Goal: Transaction & Acquisition: Purchase product/service

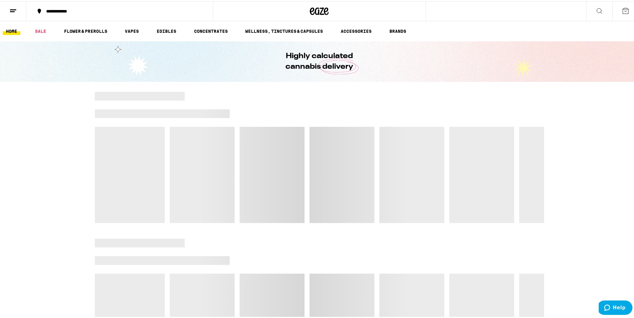
click at [37, 161] on div at bounding box center [319, 155] width 639 height 131
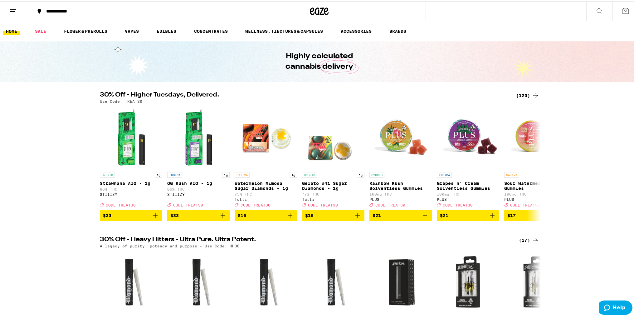
click at [61, 175] on div "30% Off - Higher Tuesdays, Delivered. (120) Use Code: TREAT30 HYBRID 1g Strawna…" at bounding box center [319, 154] width 639 height 129
click at [534, 164] on icon at bounding box center [535, 162] width 5 height 4
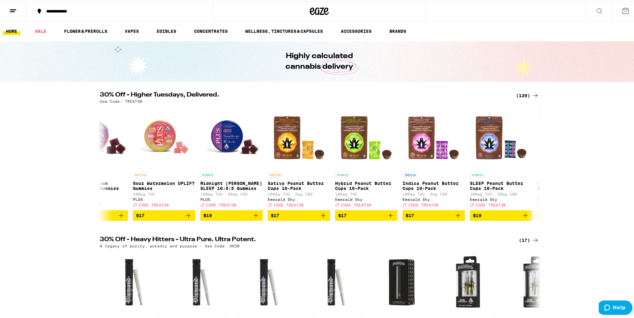
drag, startPoint x: 62, startPoint y: 180, endPoint x: 58, endPoint y: 49, distance: 130.8
click at [140, 29] on link "VAPES" at bounding box center [132, 29] width 20 height 7
click at [129, 31] on link "VAPES" at bounding box center [132, 29] width 20 height 7
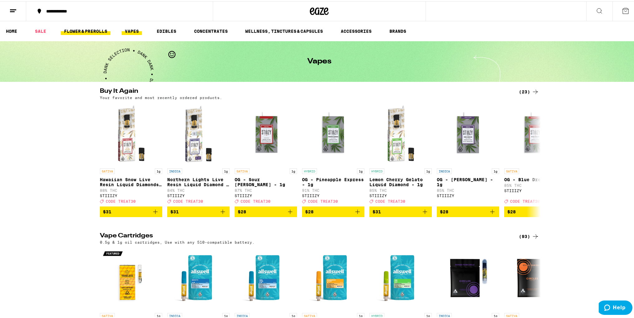
click at [90, 30] on link "FLOWER & PREROLLS" at bounding box center [86, 29] width 50 height 7
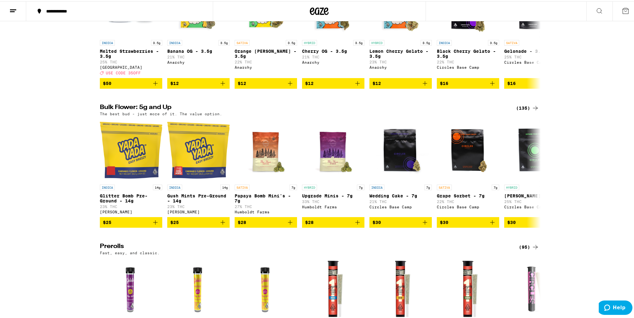
scroll to position [125, 0]
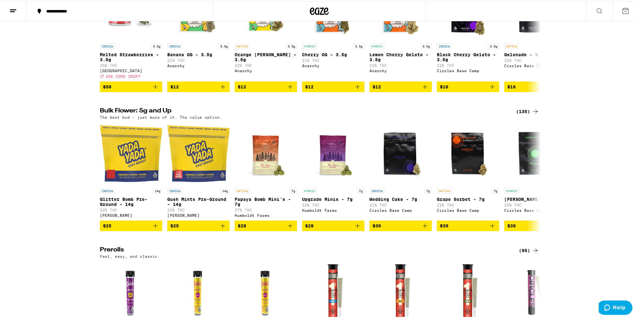
click at [532, 114] on icon at bounding box center [535, 109] width 7 height 7
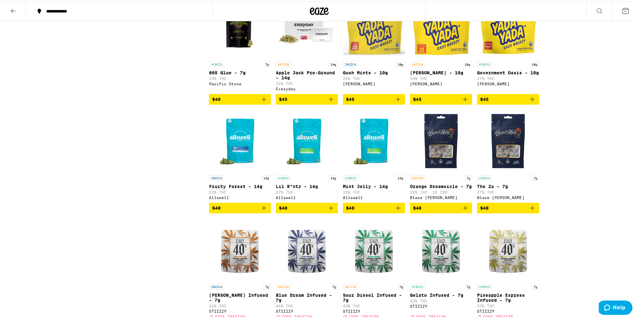
scroll to position [832, 0]
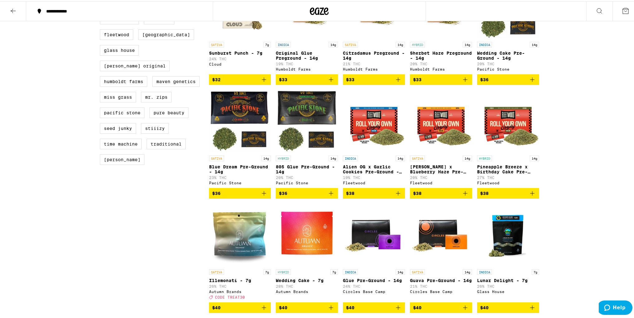
scroll to position [0, 0]
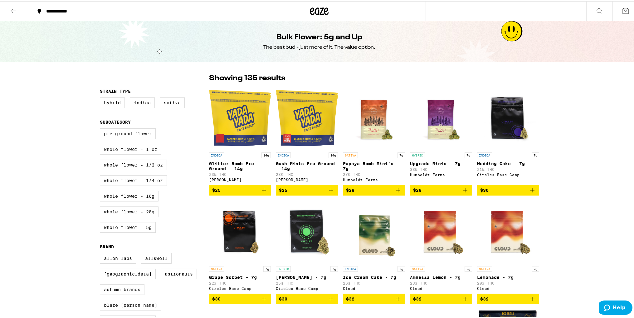
click at [138, 153] on label "Whole Flower - 1 oz" at bounding box center [130, 148] width 61 height 11
click at [101, 128] on input "Whole Flower - 1 oz" at bounding box center [101, 128] width 0 height 0
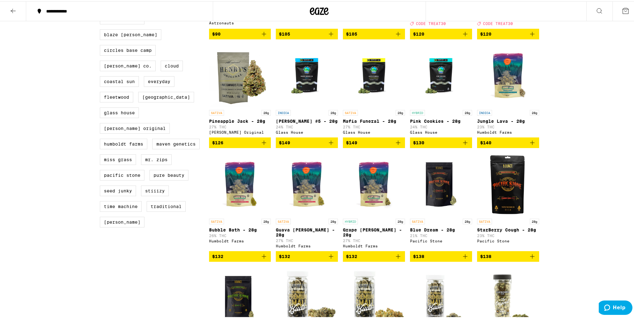
scroll to position [62, 0]
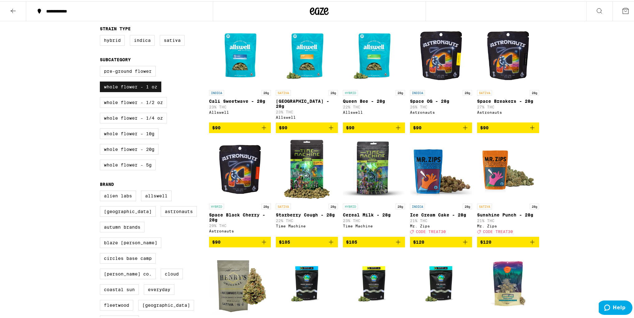
click at [134, 89] on label "Whole Flower - 1 oz" at bounding box center [130, 85] width 61 height 11
click at [101, 66] on input "Whole Flower - 1 oz" at bounding box center [101, 66] width 0 height 0
checkbox input "false"
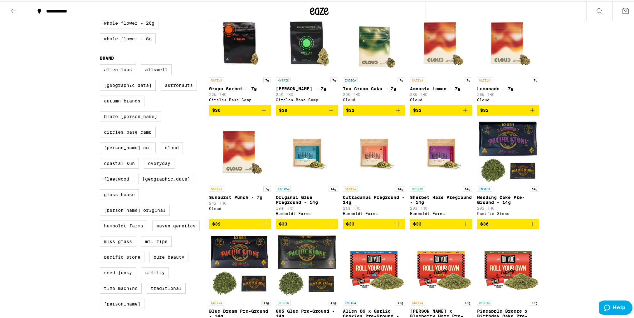
scroll to position [208, 0]
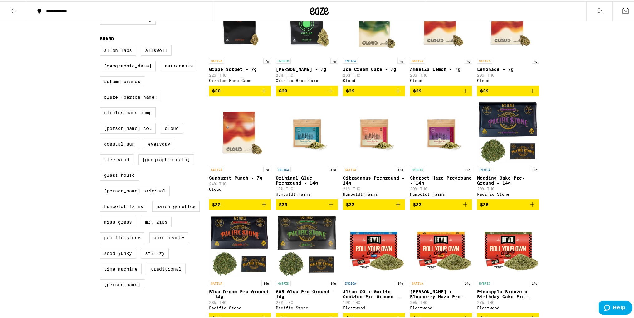
drag, startPoint x: 219, startPoint y: 170, endPoint x: 198, endPoint y: 159, distance: 23.9
drag, startPoint x: 198, startPoint y: 159, endPoint x: 203, endPoint y: 188, distance: 30.0
click at [203, 188] on div "Alien Labs Allswell Almora Farm Astronauts Autumn Brands Blaze [PERSON_NAME] Ci…" at bounding box center [154, 169] width 109 height 250
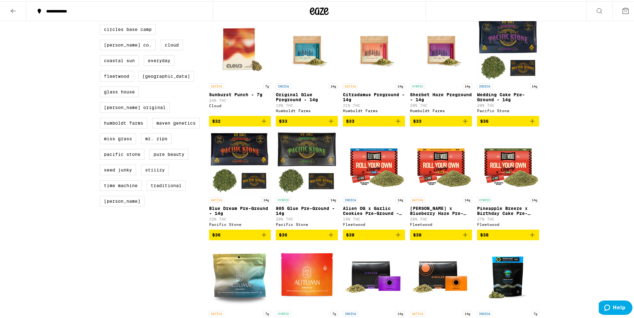
scroll to position [250, 0]
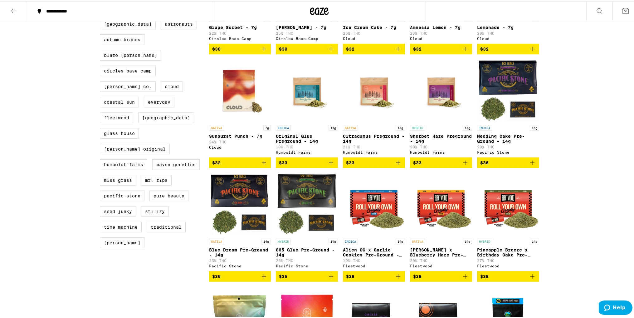
click at [329, 163] on icon "Add to bag" at bounding box center [331, 161] width 4 height 4
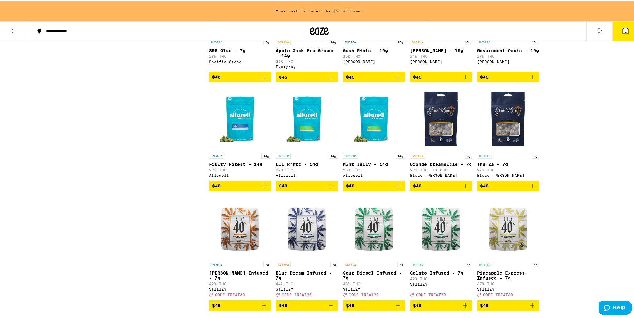
scroll to position [810, 0]
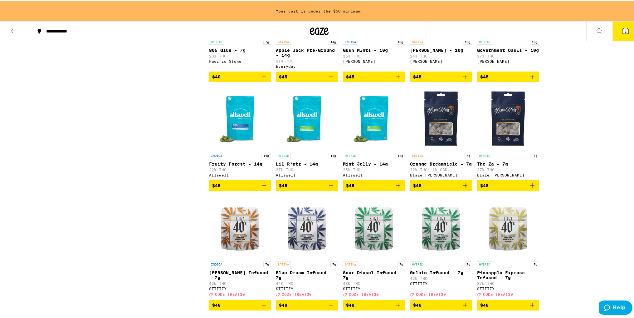
click at [329, 186] on icon "Add to bag" at bounding box center [331, 184] width 4 height 4
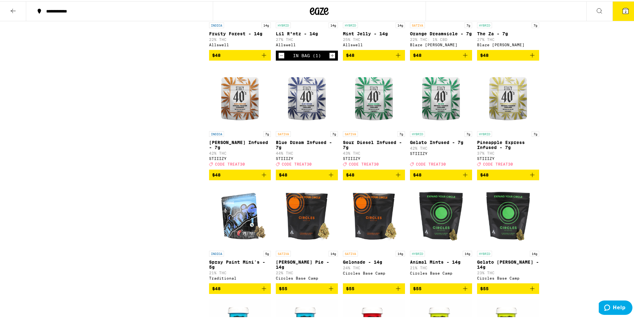
scroll to position [915, 0]
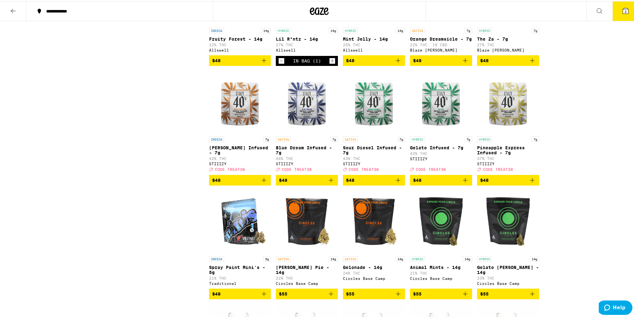
click at [369, 131] on img "Open page for Sour Diesel Infused - 7g from STIIIZY" at bounding box center [374, 101] width 62 height 62
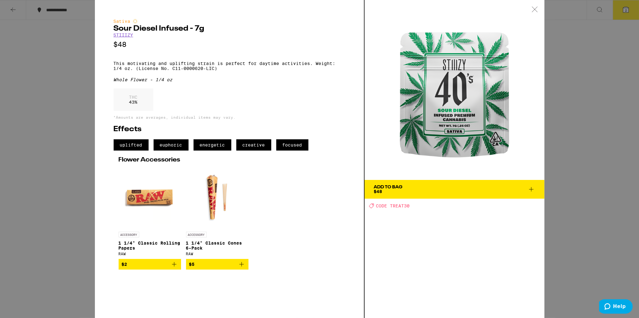
click at [63, 121] on div "Sativa Sour Diesel Infused - 7g STIIIZY $48 This motivating and uplifting strai…" at bounding box center [319, 159] width 639 height 318
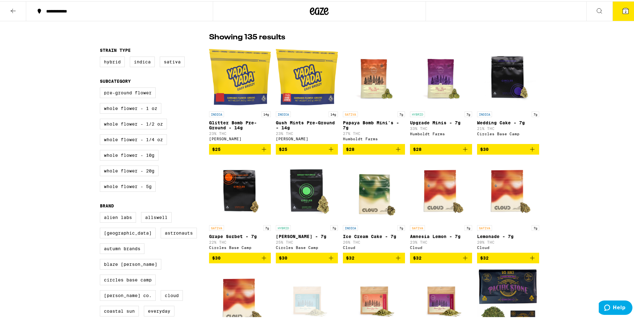
scroll to position [41, 0]
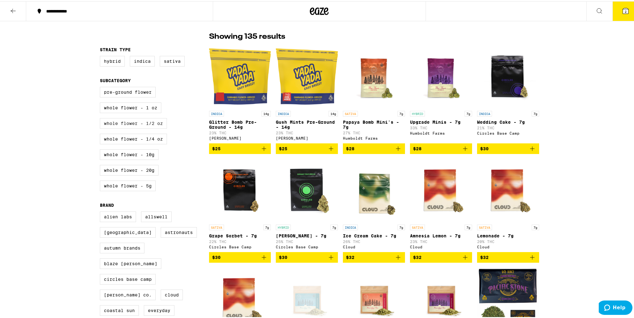
click at [132, 124] on label "Whole Flower - 1/2 oz" at bounding box center [133, 122] width 67 height 11
click at [101, 87] on input "Whole Flower - 1/2 oz" at bounding box center [101, 86] width 0 height 0
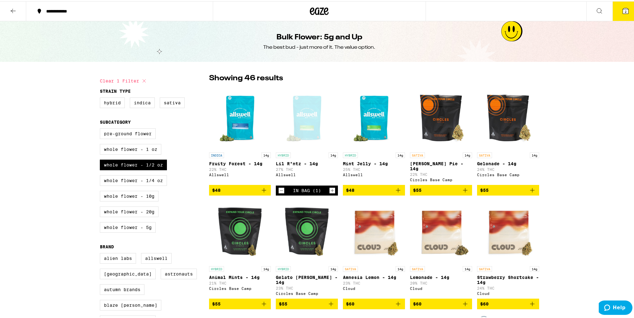
drag, startPoint x: 183, startPoint y: 227, endPoint x: 187, endPoint y: 52, distance: 175.0
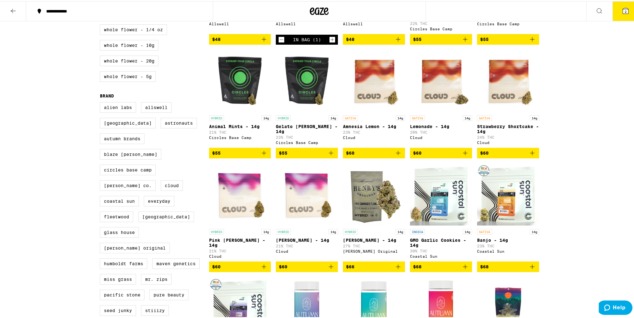
scroll to position [41, 0]
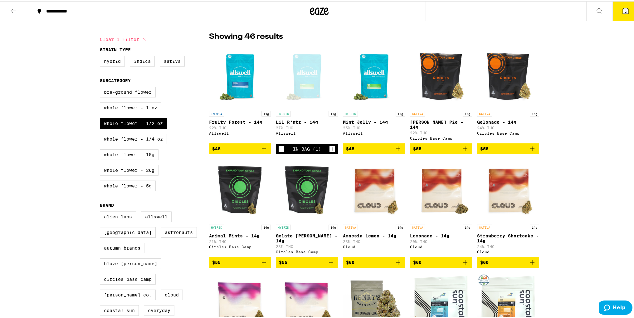
click at [124, 117] on div "Pre-ground Flower Whole Flower - 1 oz Whole Flower - 1/2 oz Whole Flower - 1/4 …" at bounding box center [154, 139] width 109 height 109
click at [124, 123] on label "Whole Flower - 1/2 oz" at bounding box center [133, 122] width 67 height 11
click at [101, 87] on input "Whole Flower - 1/2 oz" at bounding box center [101, 86] width 0 height 0
checkbox input "false"
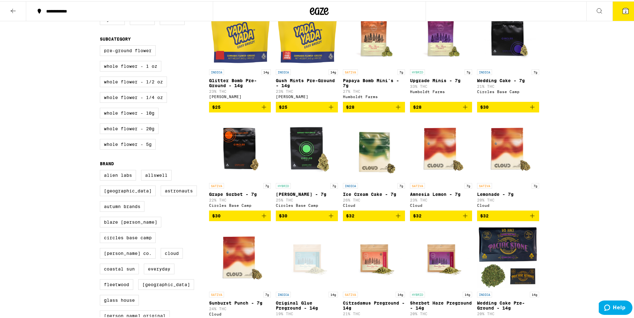
scroll to position [41, 0]
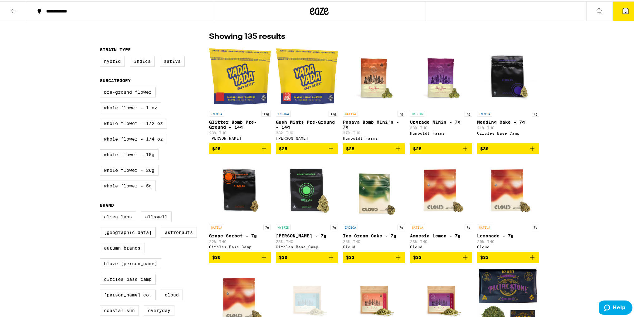
click at [136, 187] on label "Whole Flower - 5g" at bounding box center [128, 184] width 56 height 11
click at [101, 87] on input "Whole Flower - 5g" at bounding box center [101, 86] width 0 height 0
checkbox input "true"
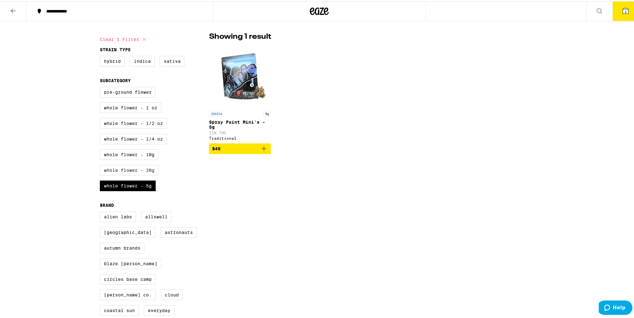
click at [137, 170] on label "Whole Flower - 20g" at bounding box center [129, 168] width 59 height 11
click at [101, 87] on input "Whole Flower - 20g" at bounding box center [101, 86] width 0 height 0
checkbox input "true"
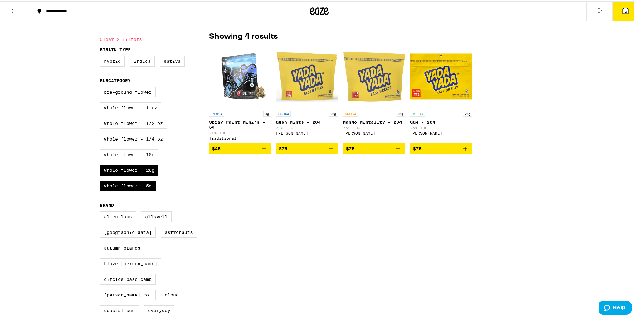
click at [139, 156] on label "Whole Flower - 10g" at bounding box center [129, 153] width 59 height 11
click at [101, 87] on input "Whole Flower - 10g" at bounding box center [101, 86] width 0 height 0
checkbox input "true"
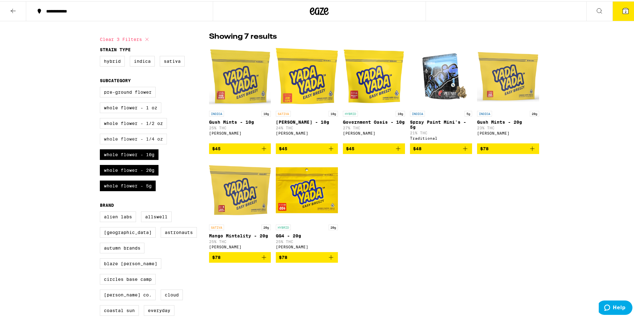
click at [141, 138] on label "Whole Flower - 1/4 oz" at bounding box center [133, 137] width 67 height 11
click at [101, 87] on input "Whole Flower - 1/4 oz" at bounding box center [101, 86] width 0 height 0
checkbox input "true"
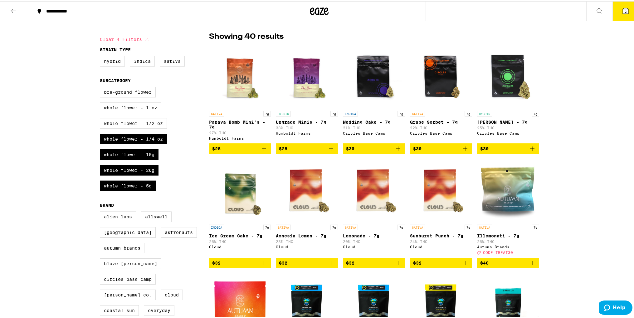
click at [142, 123] on label "Whole Flower - 1/2 oz" at bounding box center [133, 122] width 67 height 11
click at [101, 87] on input "Whole Flower - 1/2 oz" at bounding box center [101, 86] width 0 height 0
checkbox input "true"
click at [141, 111] on label "Whole Flower - 1 oz" at bounding box center [130, 106] width 61 height 11
click at [101, 87] on input "Whole Flower - 1 oz" at bounding box center [101, 86] width 0 height 0
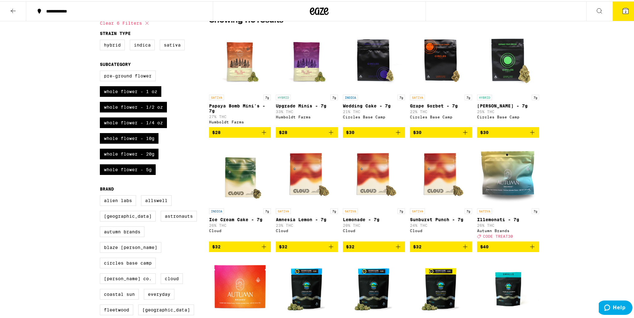
scroll to position [41, 0]
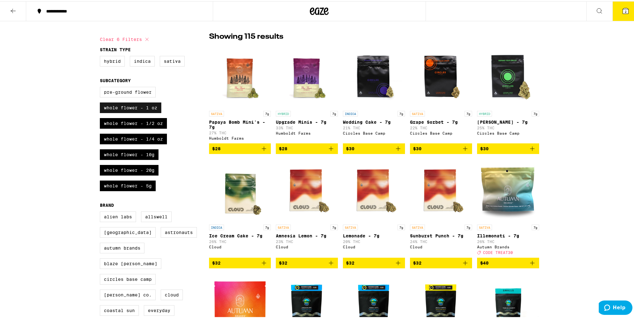
click at [138, 112] on label "Whole Flower - 1 oz" at bounding box center [130, 106] width 61 height 11
click at [101, 87] on input "Whole Flower - 1 oz" at bounding box center [101, 86] width 0 height 0
checkbox input "false"
click at [138, 121] on label "Whole Flower - 1/2 oz" at bounding box center [133, 122] width 67 height 11
click at [101, 87] on input "Whole Flower - 1/2 oz" at bounding box center [101, 86] width 0 height 0
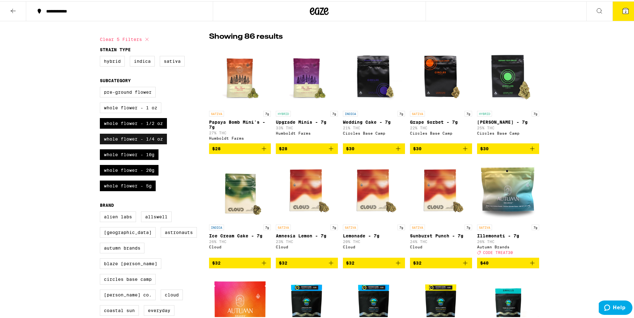
checkbox input "false"
click at [141, 140] on label "Whole Flower - 1/4 oz" at bounding box center [133, 137] width 67 height 11
click at [101, 87] on input "Whole Flower - 1/4 oz" at bounding box center [101, 86] width 0 height 0
checkbox input "false"
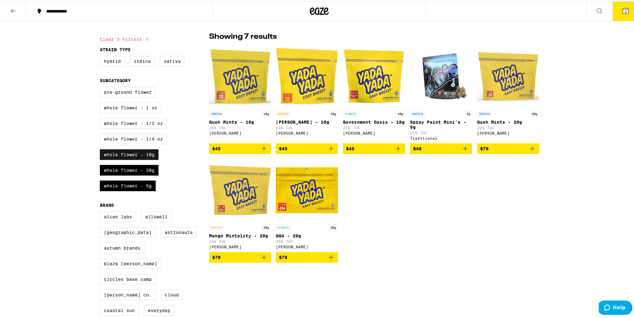
click at [141, 155] on label "Whole Flower - 10g" at bounding box center [129, 153] width 59 height 11
click at [101, 87] on input "Whole Flower - 10g" at bounding box center [101, 86] width 0 height 0
checkbox input "false"
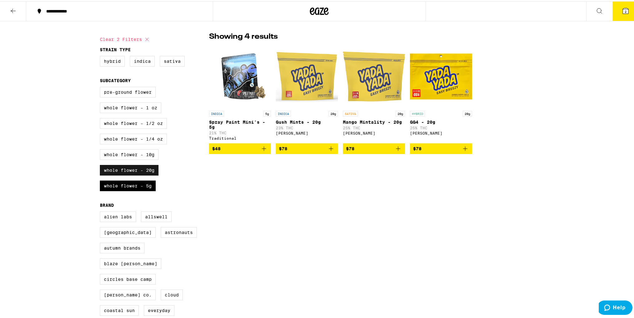
click at [140, 174] on label "Whole Flower - 20g" at bounding box center [129, 168] width 59 height 11
click at [101, 87] on input "Whole Flower - 20g" at bounding box center [101, 86] width 0 height 0
checkbox input "false"
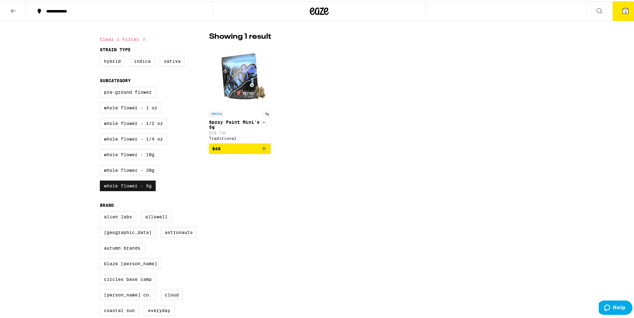
click at [140, 187] on label "Whole Flower - 5g" at bounding box center [128, 184] width 56 height 11
click at [101, 87] on input "Whole Flower - 5g" at bounding box center [101, 86] width 0 height 0
checkbox input "false"
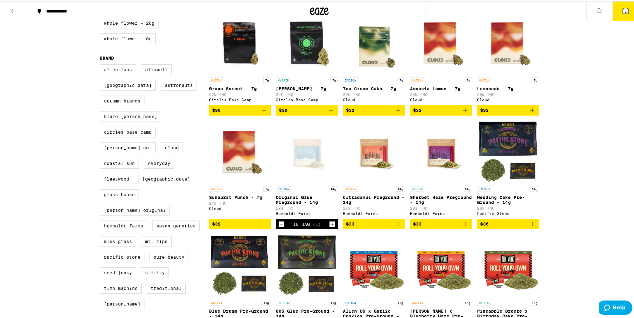
scroll to position [208, 0]
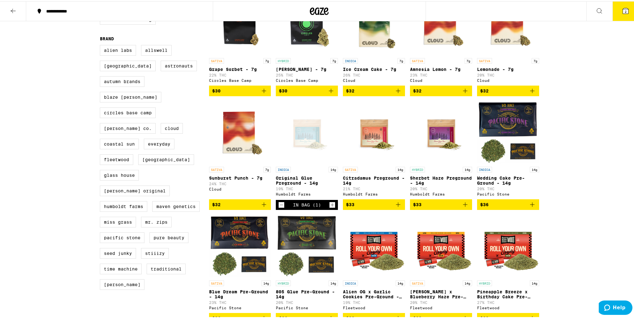
click at [279, 207] on icon "Decrement" at bounding box center [282, 203] width 6 height 7
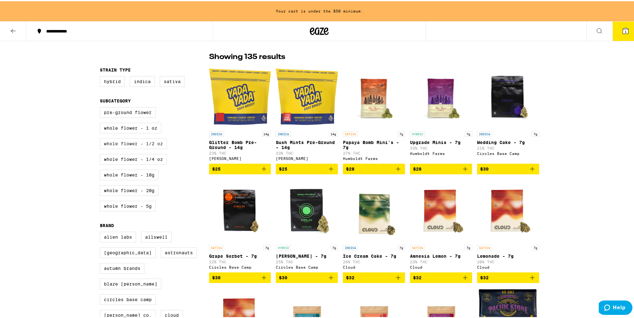
scroll to position [41, 0]
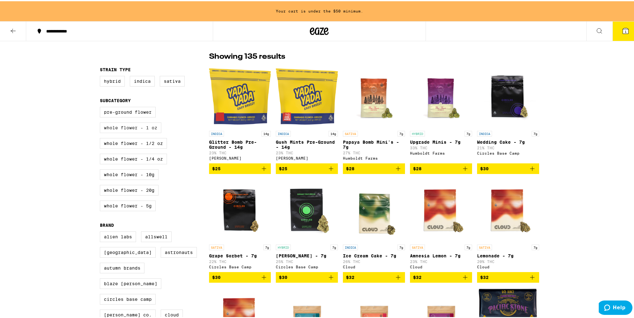
click at [124, 132] on label "Whole Flower - 1 oz" at bounding box center [130, 126] width 61 height 11
click at [101, 107] on input "Whole Flower - 1 oz" at bounding box center [101, 106] width 0 height 0
checkbox input "true"
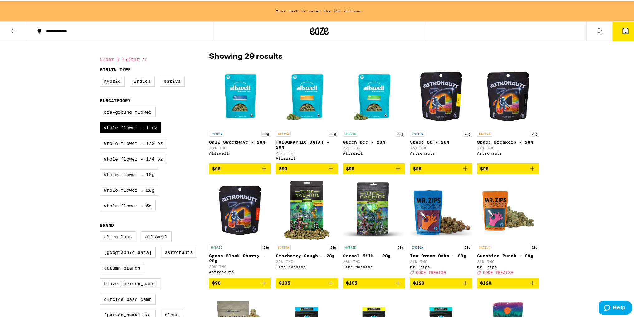
drag, startPoint x: 124, startPoint y: 143, endPoint x: 125, endPoint y: 153, distance: 10.0
click at [125, 143] on label "Whole Flower - 1/2 oz" at bounding box center [133, 142] width 67 height 11
click at [101, 107] on input "Whole Flower - 1/2 oz" at bounding box center [101, 106] width 0 height 0
checkbox input "true"
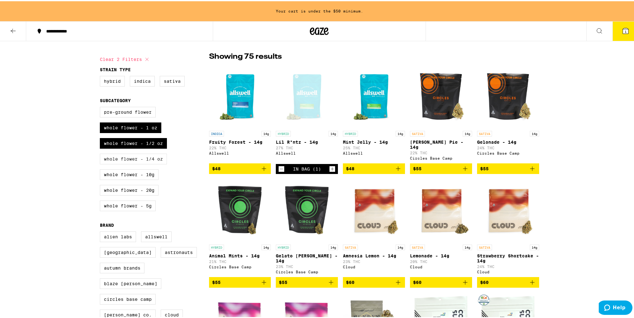
click at [126, 159] on label "Whole Flower - 1/4 oz" at bounding box center [133, 157] width 67 height 11
click at [101, 107] on input "Whole Flower - 1/4 oz" at bounding box center [101, 106] width 0 height 0
checkbox input "true"
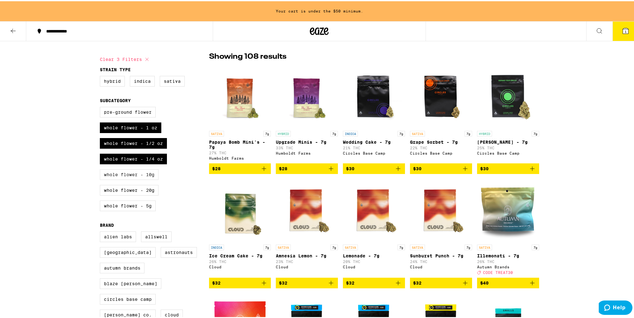
click at [125, 176] on label "Whole Flower - 10g" at bounding box center [129, 173] width 59 height 11
click at [101, 107] on input "Whole Flower - 10g" at bounding box center [101, 106] width 0 height 0
checkbox input "true"
click at [124, 189] on label "Whole Flower - 20g" at bounding box center [129, 188] width 59 height 11
click at [101, 107] on input "Whole Flower - 20g" at bounding box center [101, 106] width 0 height 0
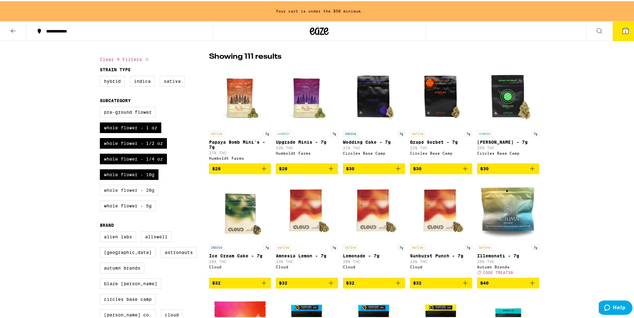
checkbox input "true"
click at [124, 210] on label "Whole Flower - 5g" at bounding box center [128, 204] width 56 height 11
click at [101, 107] on input "Whole Flower - 5g" at bounding box center [101, 106] width 0 height 0
checkbox input "true"
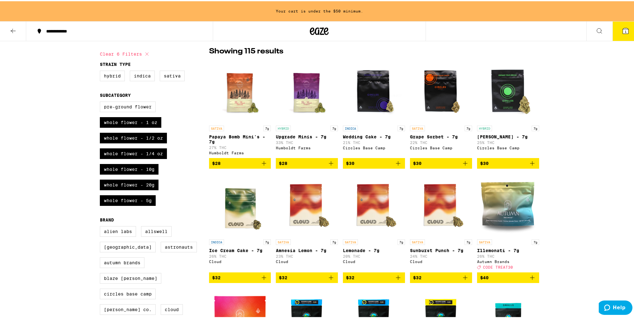
scroll to position [41, 0]
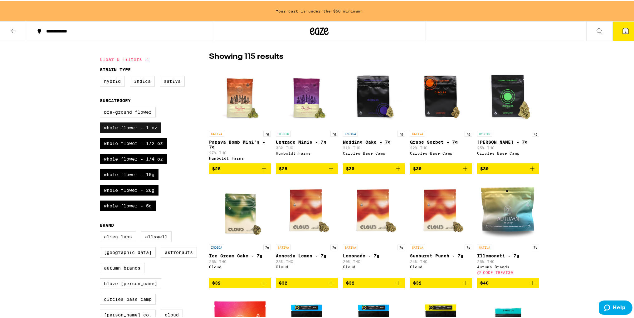
click at [131, 124] on label "Whole Flower - 1 oz" at bounding box center [130, 126] width 61 height 11
click at [101, 107] on input "Whole Flower - 1 oz" at bounding box center [101, 106] width 0 height 0
checkbox input "false"
click at [133, 210] on label "Whole Flower - 5g" at bounding box center [128, 204] width 56 height 11
click at [101, 107] on input "Whole Flower - 5g" at bounding box center [101, 106] width 0 height 0
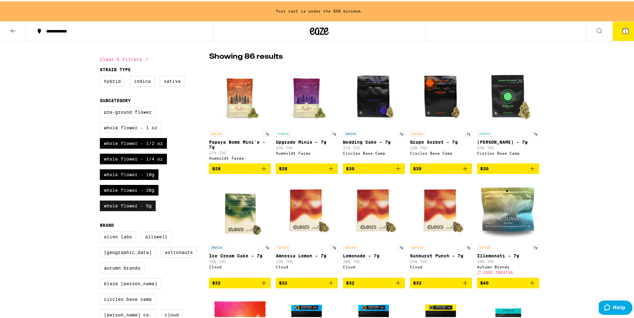
checkbox input "false"
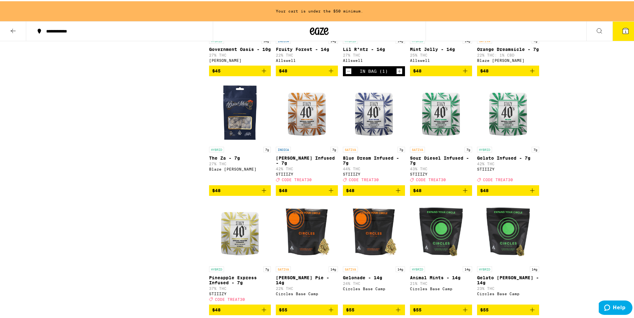
scroll to position [624, 0]
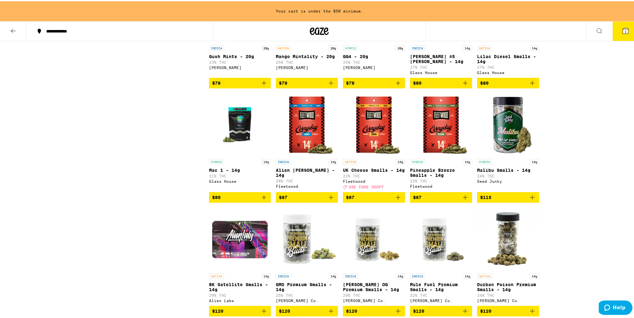
scroll to position [1664, 0]
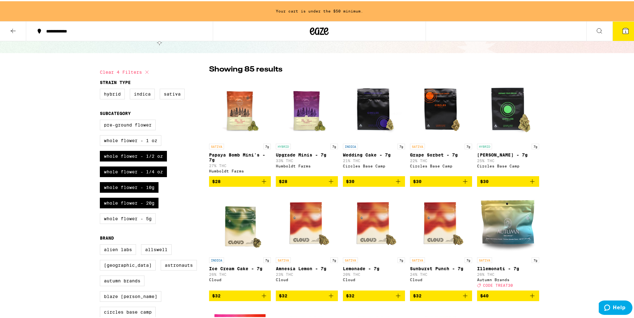
scroll to position [29, 0]
click at [145, 139] on label "Whole Flower - 1 oz" at bounding box center [130, 139] width 61 height 11
click at [101, 119] on input "Whole Flower - 1 oz" at bounding box center [101, 119] width 0 height 0
checkbox input "true"
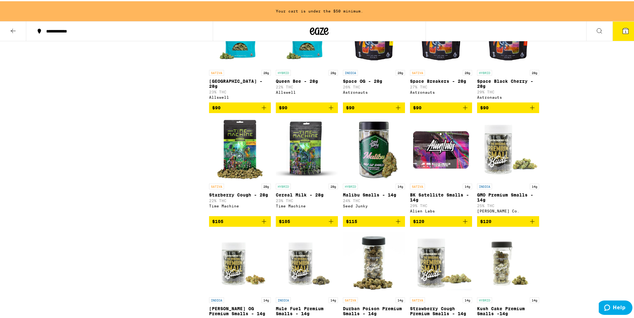
scroll to position [1692, 0]
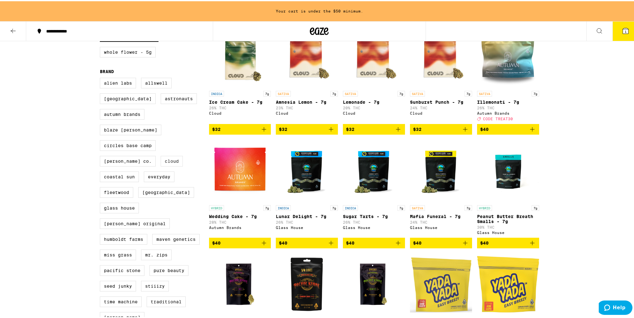
scroll to position [0, 0]
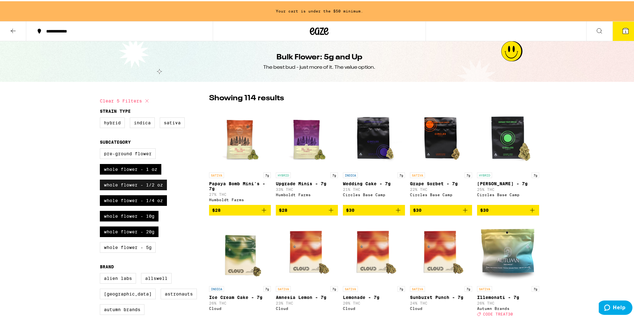
click at [143, 186] on label "Whole Flower - 1/2 oz" at bounding box center [133, 183] width 67 height 11
click at [101, 148] on input "Whole Flower - 1/2 oz" at bounding box center [101, 148] width 0 height 0
checkbox input "false"
click at [143, 196] on div "Pre-ground Flower Whole Flower - 1 oz Whole Flower - 1/2 oz Whole Flower - 1/4 …" at bounding box center [154, 201] width 109 height 109
click at [146, 201] on label "Whole Flower - 1/4 oz" at bounding box center [133, 199] width 67 height 11
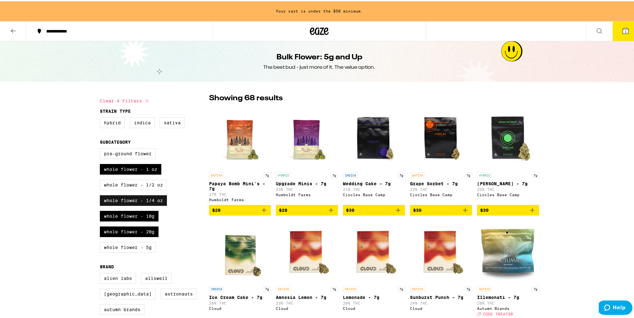
click at [101, 148] on input "Whole Flower - 1/4 oz" at bounding box center [101, 148] width 0 height 0
checkbox input "false"
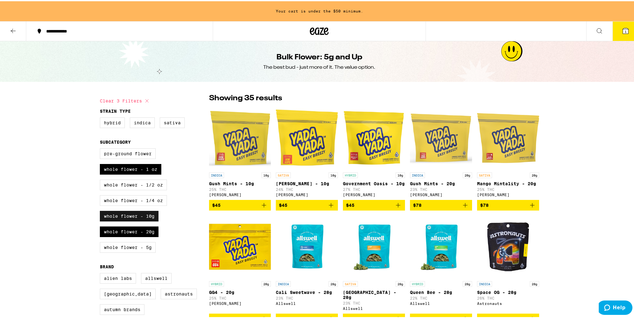
click at [142, 216] on label "Whole Flower - 10g" at bounding box center [129, 214] width 59 height 11
click at [101, 148] on input "Whole Flower - 10g" at bounding box center [101, 148] width 0 height 0
checkbox input "false"
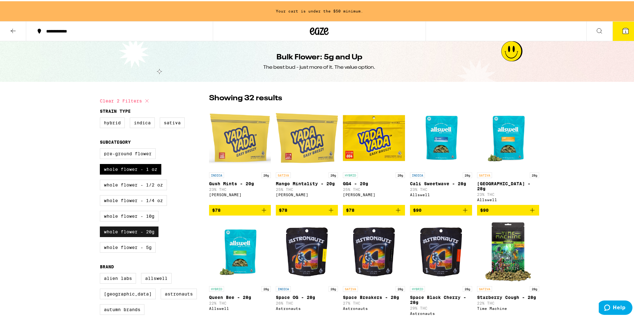
click at [141, 231] on label "Whole Flower - 20g" at bounding box center [129, 230] width 59 height 11
click at [101, 148] on input "Whole Flower - 20g" at bounding box center [101, 148] width 0 height 0
checkbox input "false"
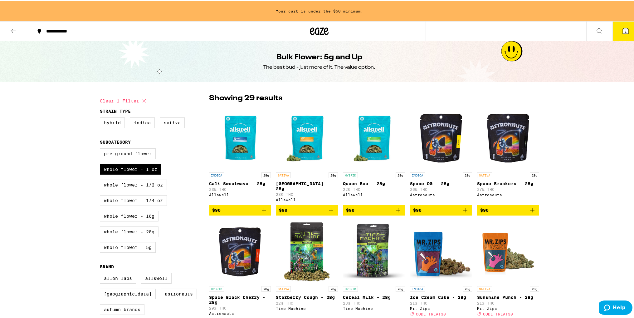
click at [184, 165] on div "Pre-ground Flower Whole Flower - 1 oz Whole Flower - 1/2 oz Whole Flower - 1/4 …" at bounding box center [154, 201] width 109 height 109
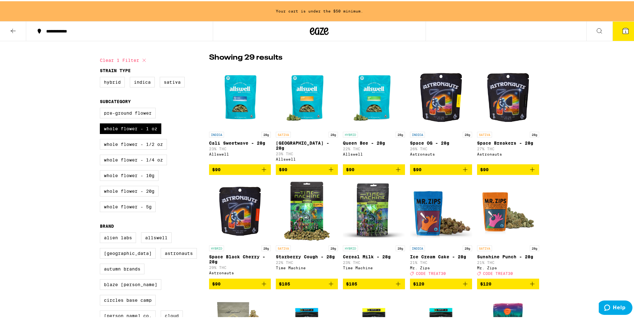
scroll to position [41, 0]
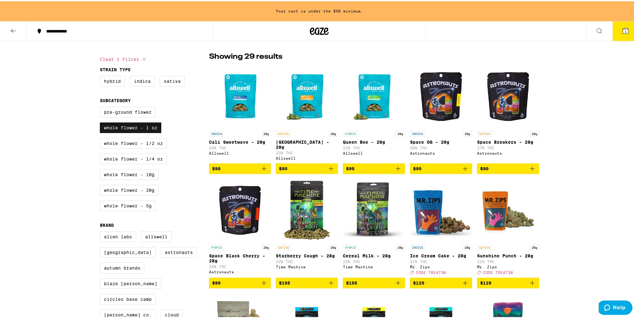
click at [154, 126] on label "Whole Flower - 1 oz" at bounding box center [130, 126] width 61 height 11
click at [101, 107] on input "Whole Flower - 1 oz" at bounding box center [101, 106] width 0 height 0
checkbox input "false"
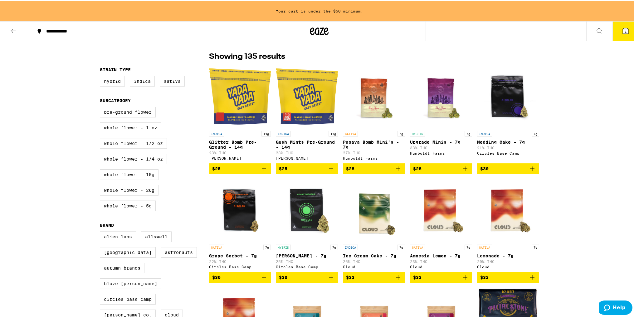
click at [154, 142] on label "Whole Flower - 1/2 oz" at bounding box center [133, 142] width 67 height 11
click at [101, 107] on input "Whole Flower - 1/2 oz" at bounding box center [101, 106] width 0 height 0
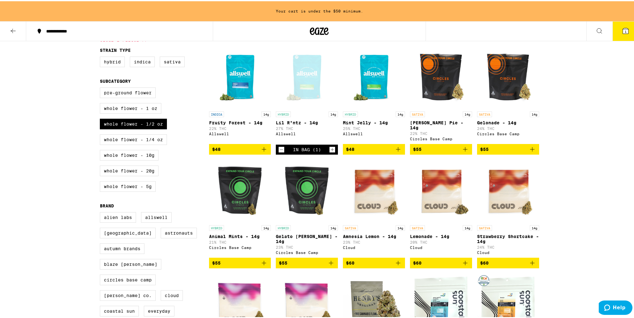
scroll to position [41, 0]
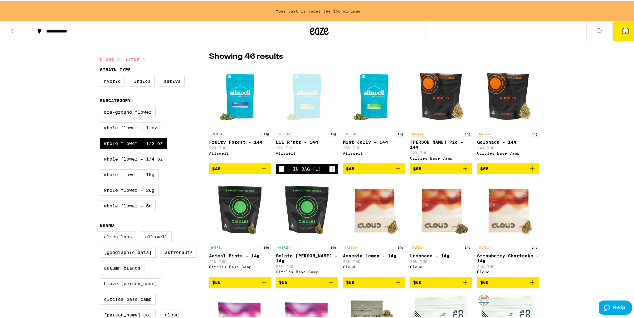
click at [279, 165] on icon "Decrement" at bounding box center [282, 167] width 6 height 7
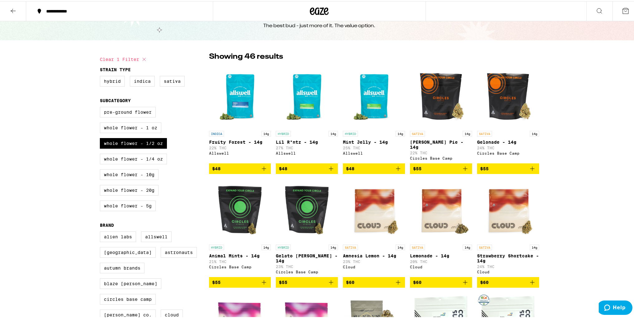
click at [262, 163] on icon "Add to bag" at bounding box center [263, 166] width 7 height 7
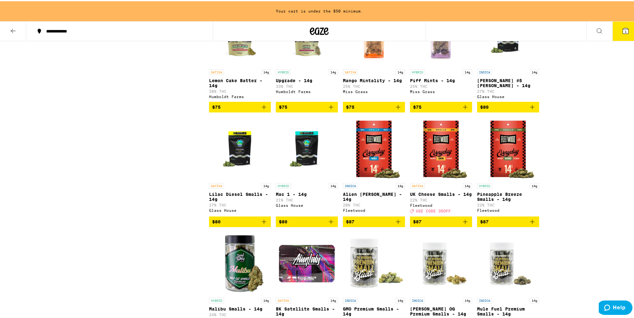
scroll to position [0, 0]
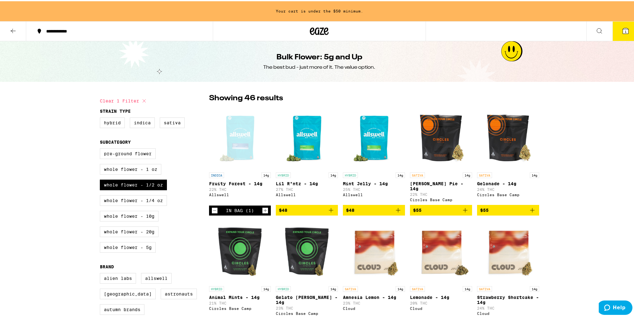
drag, startPoint x: 558, startPoint y: 239, endPoint x: 553, endPoint y: 40, distance: 199.1
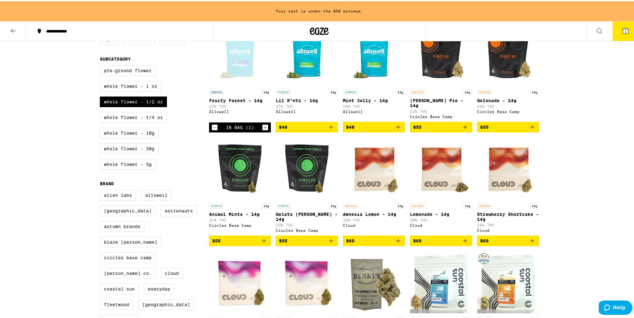
scroll to position [41, 0]
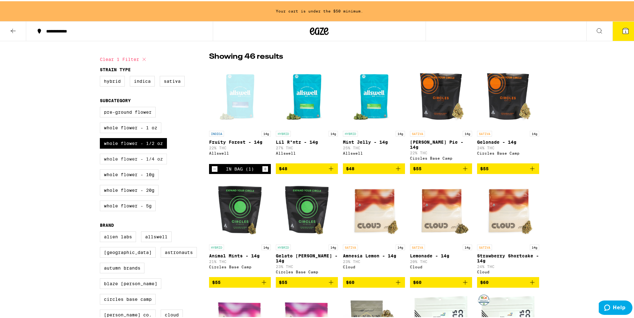
drag, startPoint x: 137, startPoint y: 144, endPoint x: 143, endPoint y: 160, distance: 16.6
click at [137, 144] on label "Whole Flower - 1/2 oz" at bounding box center [133, 142] width 67 height 11
click at [101, 107] on input "Whole Flower - 1/2 oz" at bounding box center [101, 106] width 0 height 0
checkbox input "false"
click at [143, 160] on label "Whole Flower - 1/4 oz" at bounding box center [133, 157] width 67 height 11
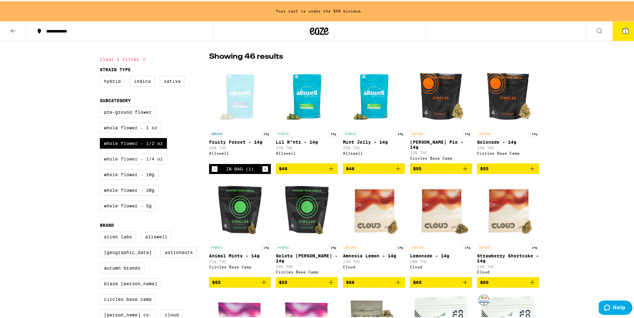
click at [101, 107] on input "Whole Flower - 1/4 oz" at bounding box center [101, 106] width 0 height 0
checkbox input "true"
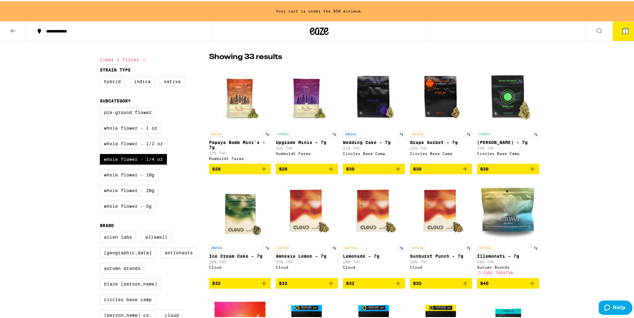
scroll to position [41, 0]
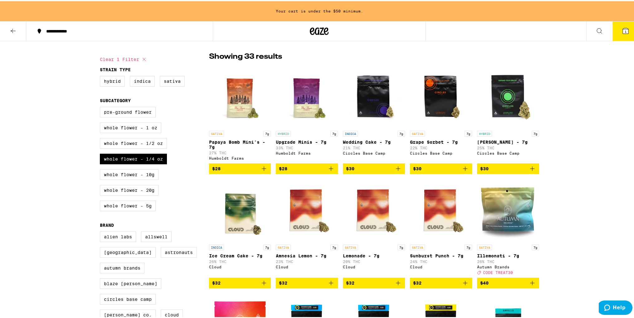
click at [262, 169] on icon "Add to bag" at bounding box center [264, 167] width 4 height 4
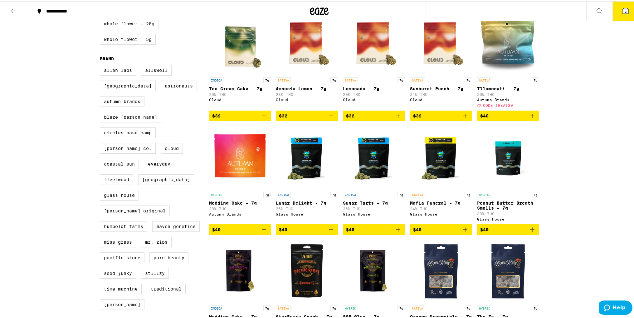
scroll to position [0, 0]
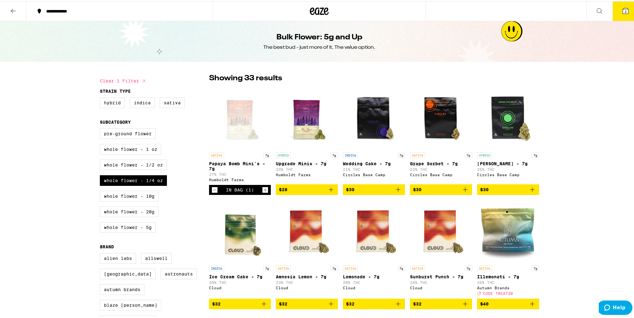
click at [616, 13] on button "2" at bounding box center [625, 9] width 26 height 19
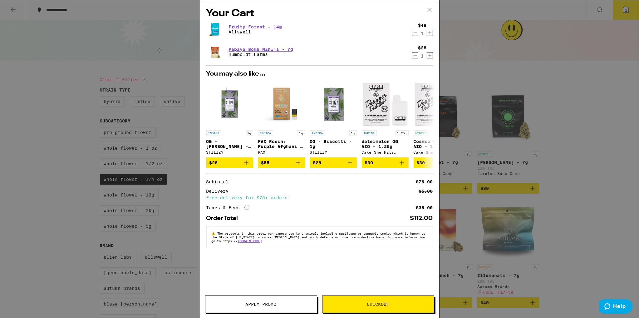
click at [280, 305] on span "Apply Promo" at bounding box center [260, 304] width 111 height 4
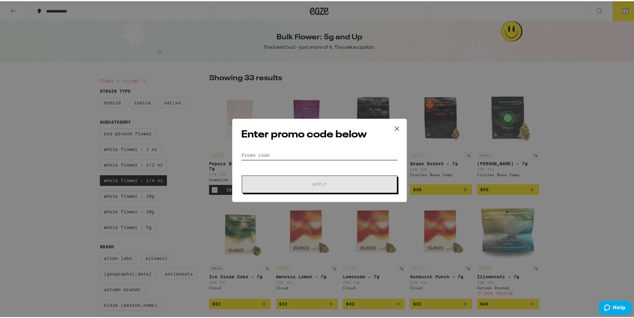
click at [294, 153] on input "Promo Code" at bounding box center [319, 153] width 157 height 9
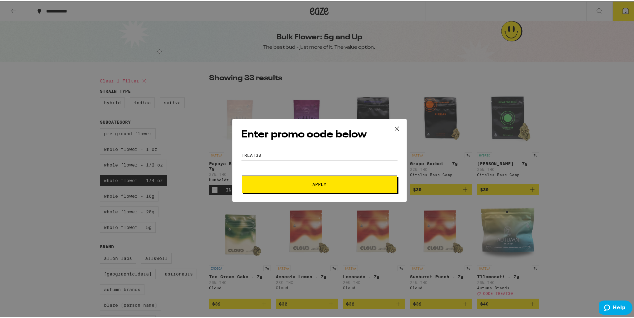
type input "TREAT30"
click at [328, 177] on button "Apply" at bounding box center [319, 182] width 155 height 17
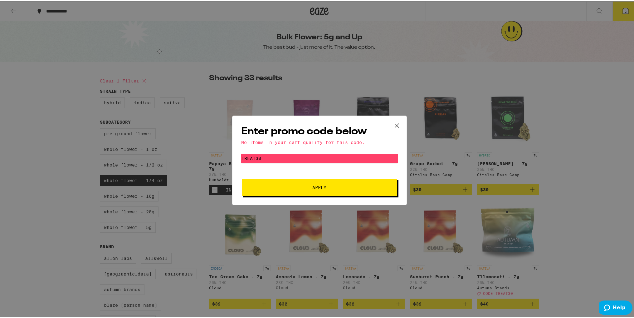
click at [528, 238] on div "Enter promo code below No items in your cart qualify for this code. Promo Code …" at bounding box center [319, 159] width 639 height 318
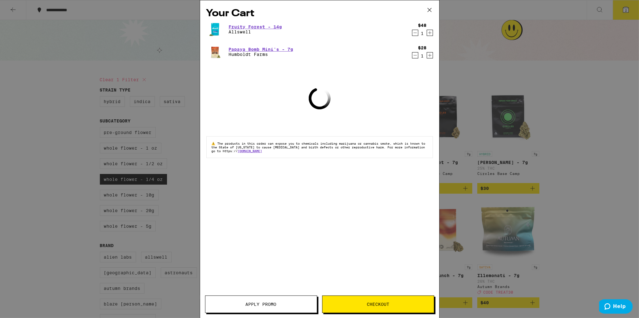
click at [555, 288] on div "Your Cart Fruity Forest - 14g Allswell $48 1 Papaya Bomb Mini's - 7g Humboldt F…" at bounding box center [319, 159] width 639 height 318
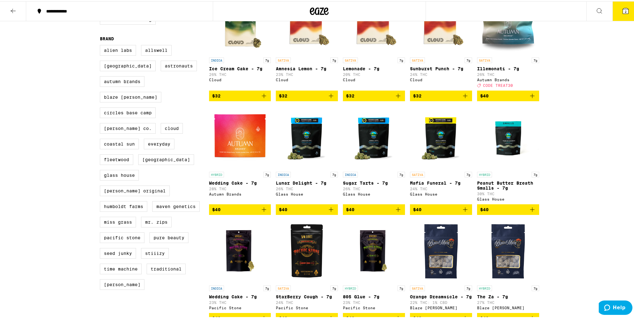
scroll to position [41, 0]
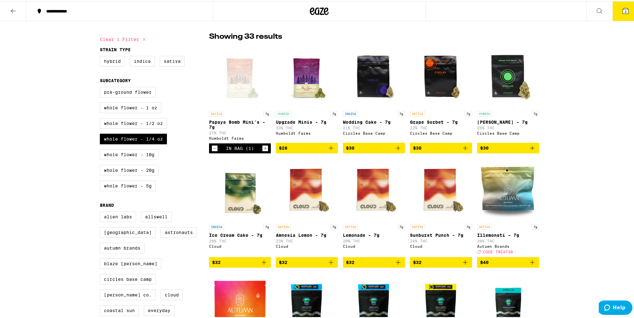
click at [530, 265] on icon "Add to bag" at bounding box center [531, 260] width 7 height 7
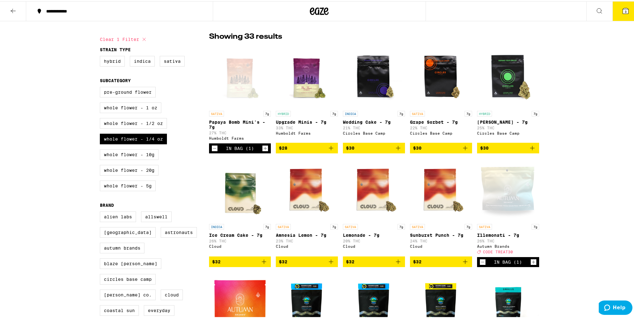
click at [624, 13] on button "3" at bounding box center [625, 9] width 26 height 19
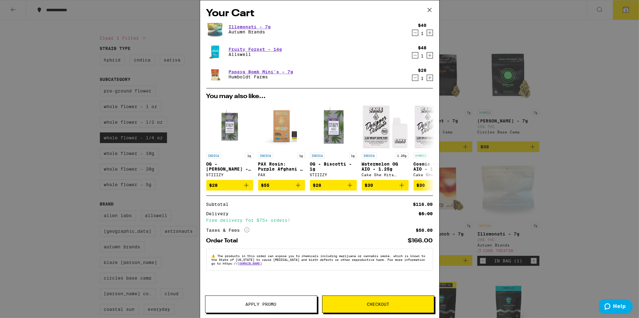
click at [255, 307] on button "Apply Promo" at bounding box center [261, 303] width 112 height 17
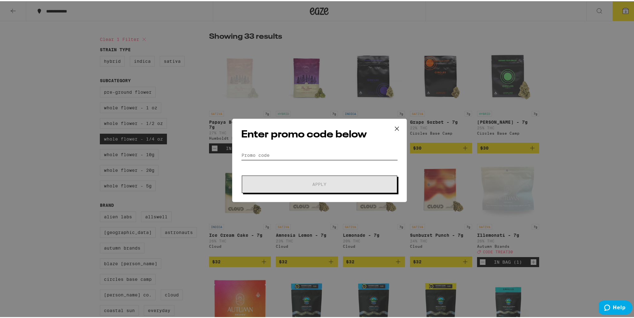
click at [295, 153] on input "Promo Code" at bounding box center [319, 153] width 157 height 9
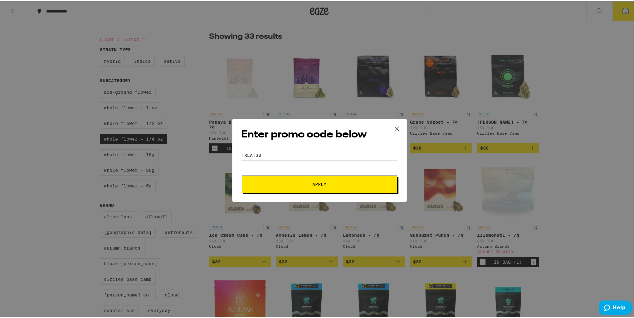
type input "TREAT30"
click at [242, 174] on button "Apply" at bounding box center [319, 182] width 155 height 17
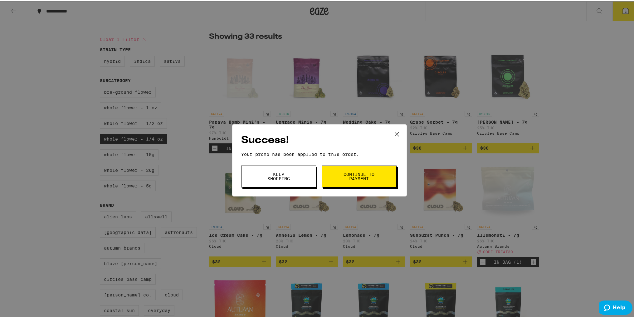
click at [268, 174] on span "Keep Shopping" at bounding box center [279, 175] width 32 height 9
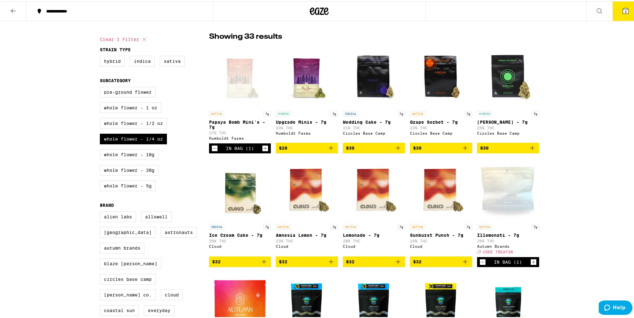
click at [625, 12] on span "3" at bounding box center [626, 10] width 2 height 4
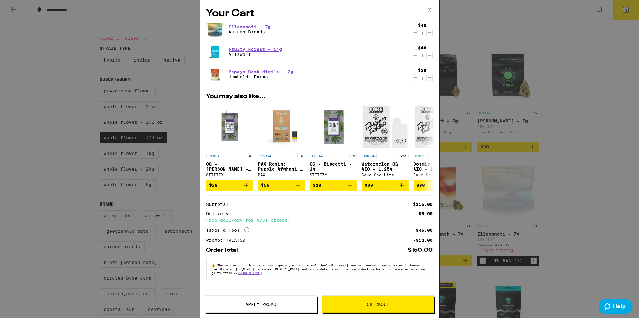
click at [416, 32] on icon "Decrement" at bounding box center [415, 32] width 6 height 7
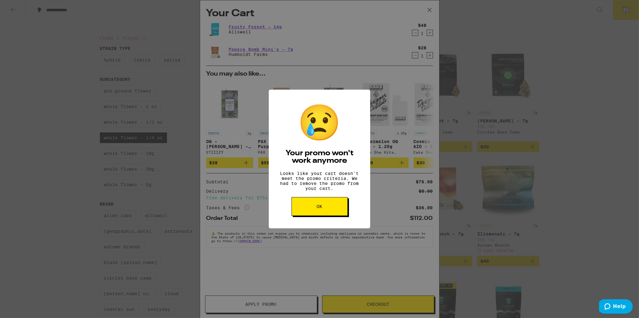
click at [319, 208] on span "OK" at bounding box center [320, 206] width 6 height 4
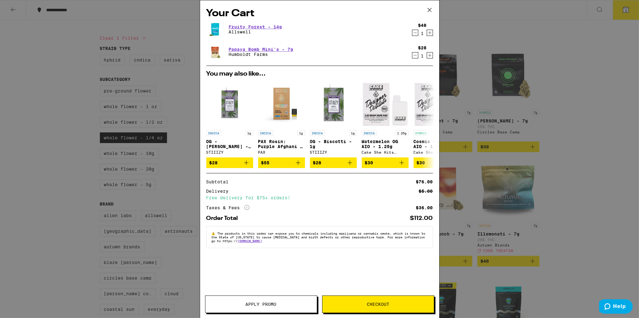
click at [583, 113] on div "Your Cart Fruity Forest - 14g Allswell $48 1 Papaya Bomb Mini's - 7g Humboldt F…" at bounding box center [319, 159] width 639 height 318
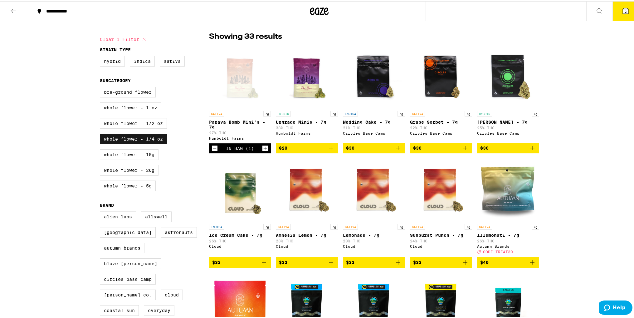
click at [137, 141] on label "Whole Flower - 1/4 oz" at bounding box center [133, 137] width 67 height 11
click at [101, 87] on input "Whole Flower - 1/4 oz" at bounding box center [101, 86] width 0 height 0
checkbox input "false"
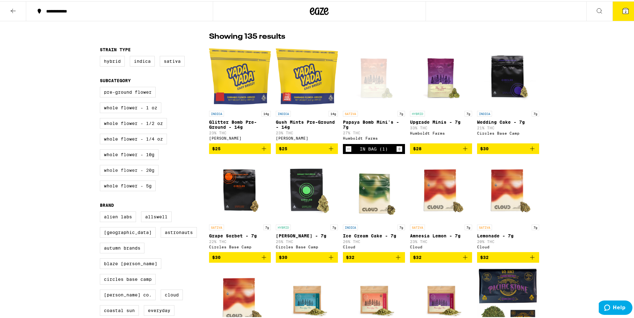
click at [136, 174] on label "Whole Flower - 20g" at bounding box center [129, 168] width 59 height 11
click at [101, 87] on input "Whole Flower - 20g" at bounding box center [101, 86] width 0 height 0
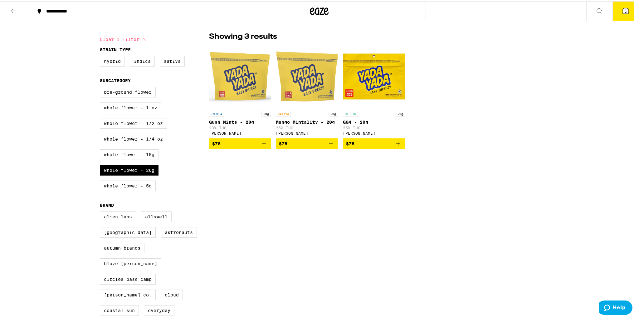
click at [237, 91] on img "Open page for Gush Mints - 20g from Yada Yada" at bounding box center [240, 75] width 62 height 62
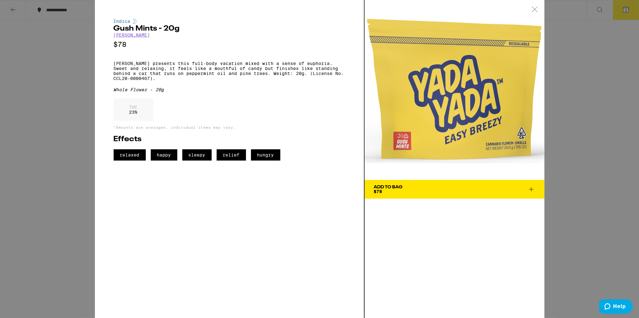
click at [70, 86] on div "Indica Gush Mints - 20g [PERSON_NAME] $78 [PERSON_NAME] presents this full-body…" at bounding box center [319, 159] width 639 height 318
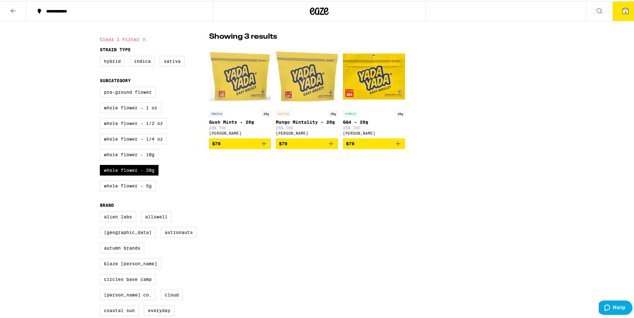
click at [619, 17] on button "2" at bounding box center [625, 9] width 26 height 19
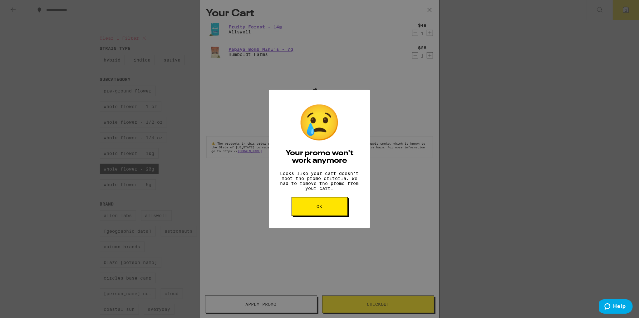
click at [327, 211] on button "OK" at bounding box center [319, 206] width 56 height 19
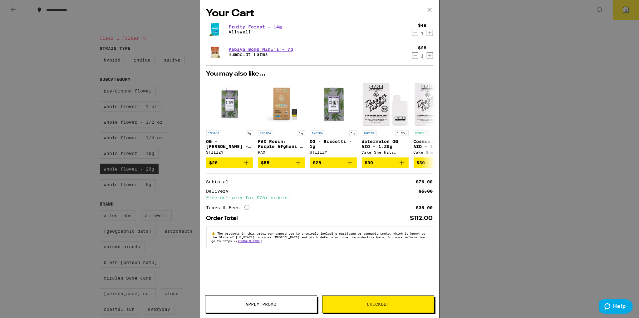
click at [509, 90] on div "Your Cart Fruity Forest - 14g Allswell $48 1 Papaya Bomb Mini's - 7g Humboldt F…" at bounding box center [319, 159] width 639 height 318
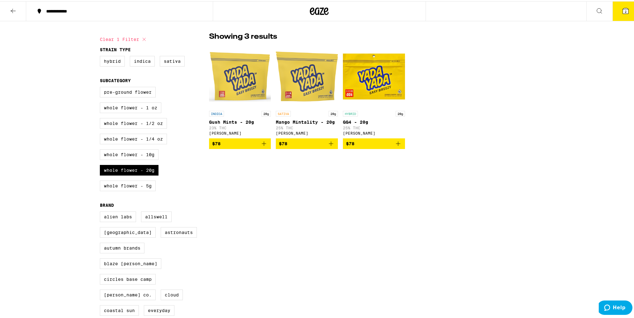
click at [625, 8] on span "2" at bounding box center [626, 10] width 2 height 4
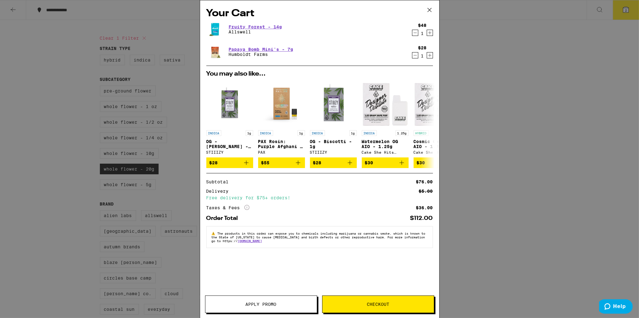
click at [470, 81] on div "Your Cart Fruity Forest - 14g Allswell $48 1 Papaya Bomb Mini's - 7g Humboldt F…" at bounding box center [319, 159] width 639 height 318
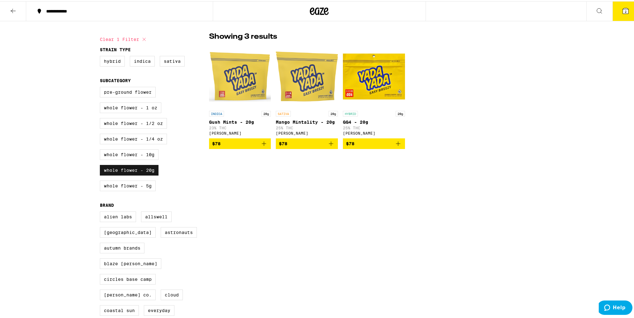
click at [134, 170] on label "Whole Flower - 20g" at bounding box center [129, 168] width 59 height 11
click at [101, 87] on input "Whole Flower - 20g" at bounding box center [101, 86] width 0 height 0
checkbox input "false"
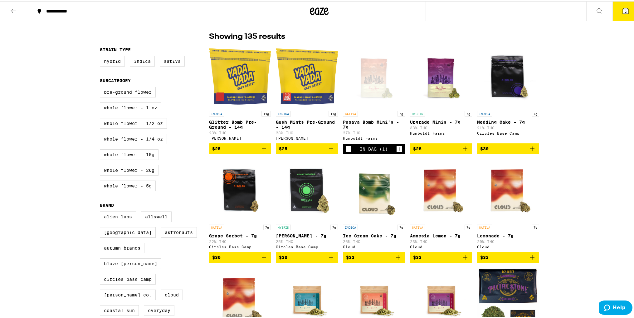
click at [143, 141] on label "Whole Flower - 1/4 oz" at bounding box center [133, 137] width 67 height 11
click at [101, 87] on input "Whole Flower - 1/4 oz" at bounding box center [101, 86] width 0 height 0
checkbox input "true"
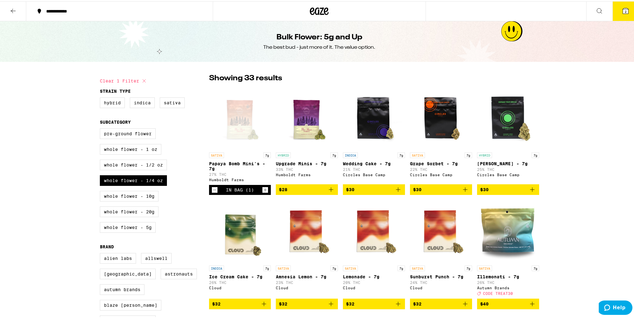
click at [330, 190] on icon "Add to bag" at bounding box center [330, 187] width 7 height 7
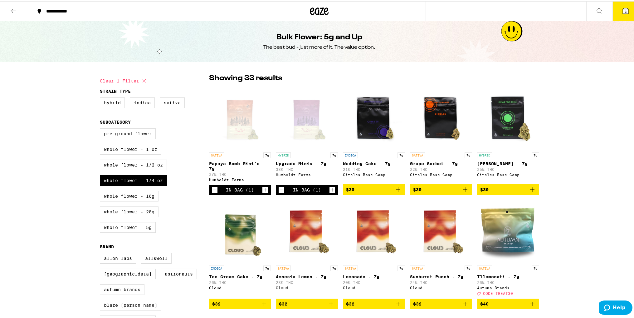
click at [623, 14] on button "3" at bounding box center [625, 9] width 26 height 19
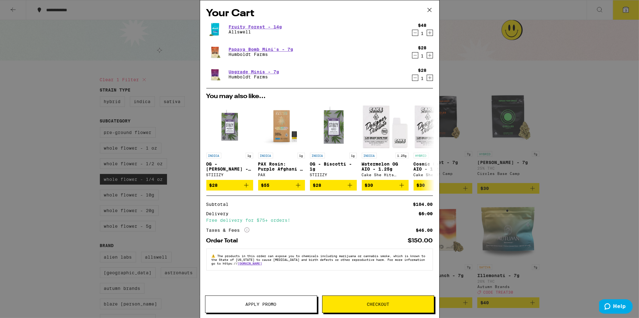
click at [384, 304] on span "Checkout" at bounding box center [378, 304] width 22 height 4
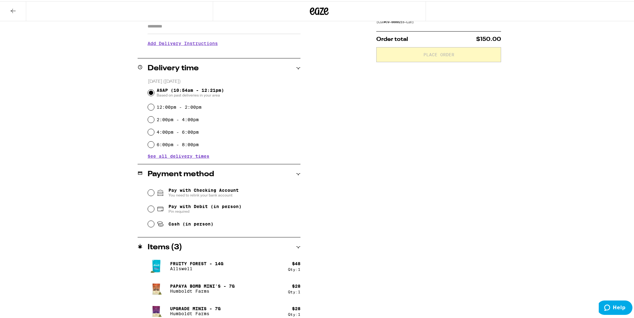
scroll to position [122, 0]
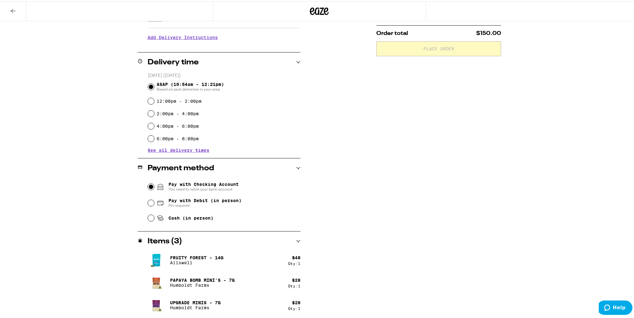
click at [148, 183] on input "Pay with Checking Account You need to relink your bank account" at bounding box center [151, 185] width 6 height 6
click at [148, 202] on input "Pay with Debit (in person) Pin required" at bounding box center [151, 201] width 6 height 6
radio input "true"
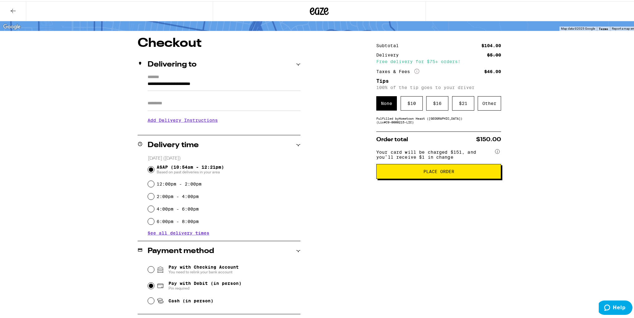
scroll to position [39, 0]
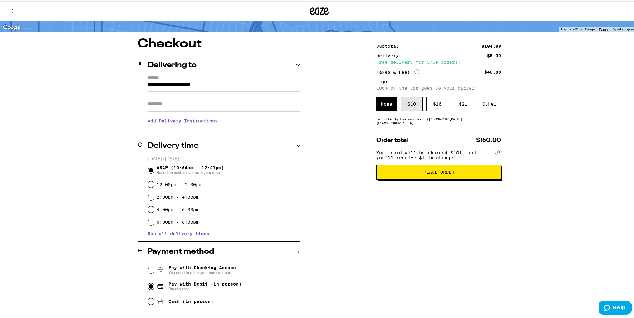
click at [406, 106] on div "$ 10" at bounding box center [412, 102] width 22 height 14
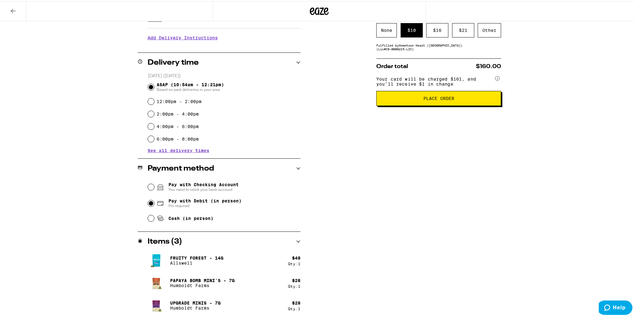
scroll to position [122, 0]
click at [439, 99] on span "Place Order" at bounding box center [438, 97] width 31 height 4
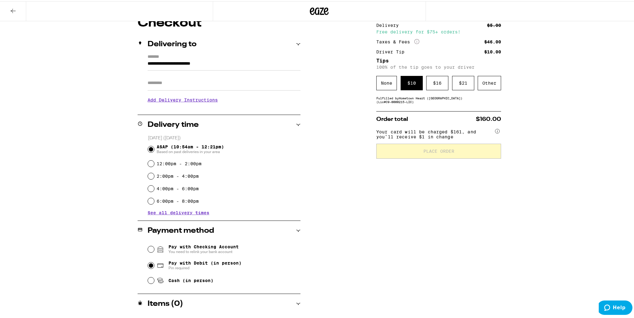
scroll to position [91, 0]
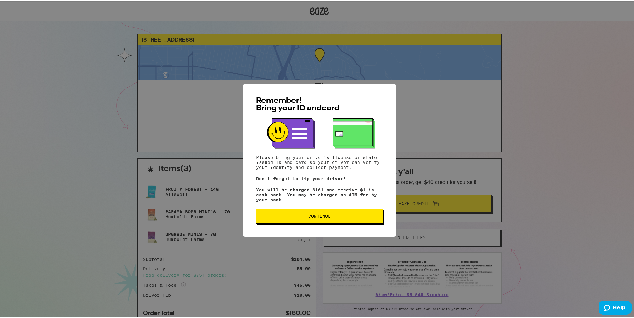
click at [311, 219] on button "Continue" at bounding box center [319, 214] width 127 height 15
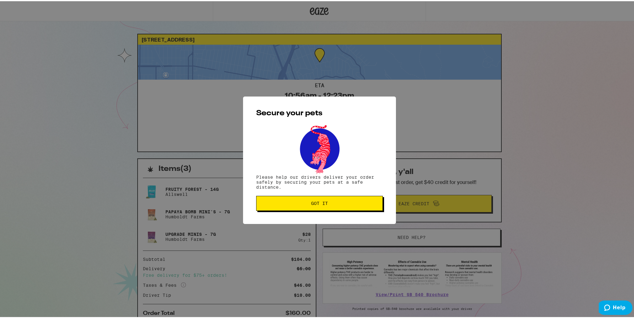
click at [323, 202] on span "Got it" at bounding box center [319, 202] width 17 height 4
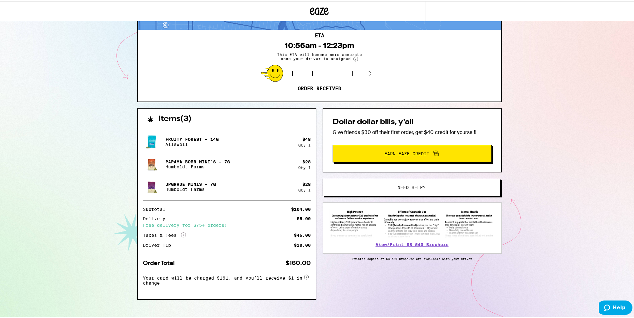
scroll to position [56, 0]
